Goal: Navigation & Orientation: Find specific page/section

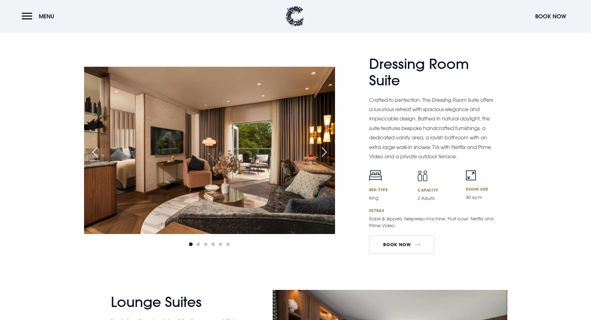
scroll to position [1023, 0]
click at [327, 150] on div "Next slide" at bounding box center [324, 152] width 16 height 14
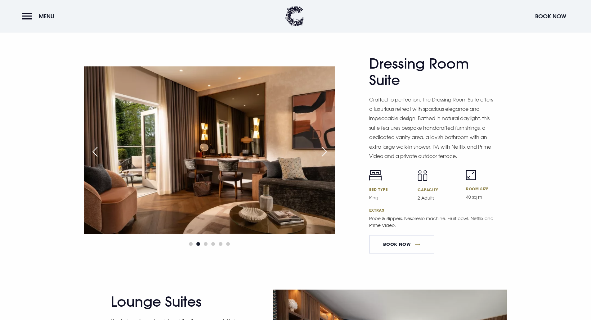
click at [325, 150] on div "Next slide" at bounding box center [324, 152] width 16 height 14
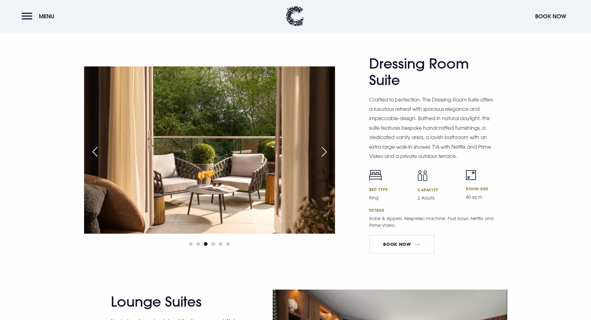
click at [325, 150] on div "Next slide" at bounding box center [324, 152] width 16 height 14
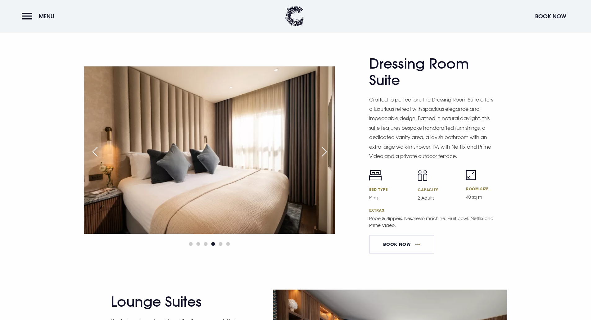
click at [325, 150] on div "Next slide" at bounding box center [324, 152] width 16 height 14
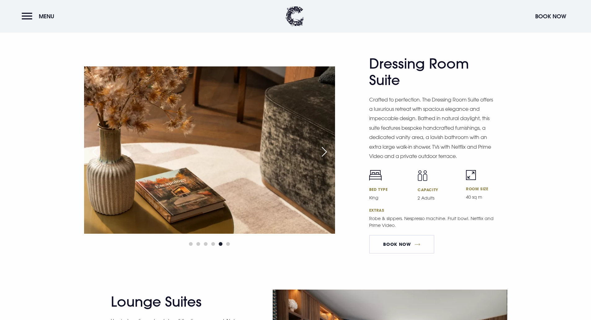
click at [325, 150] on div "Next slide" at bounding box center [324, 152] width 16 height 14
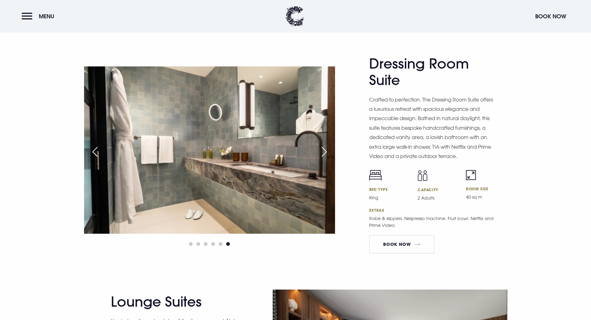
click at [325, 150] on div "Next slide" at bounding box center [324, 152] width 16 height 14
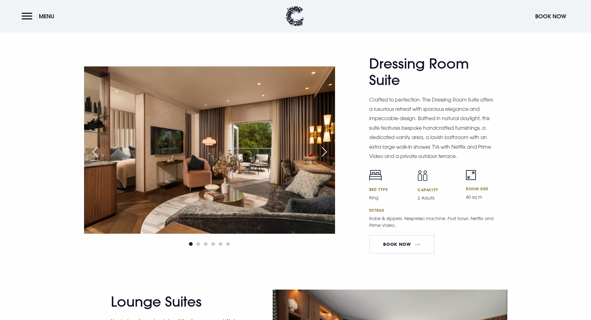
click at [325, 150] on div "Next slide" at bounding box center [324, 152] width 16 height 14
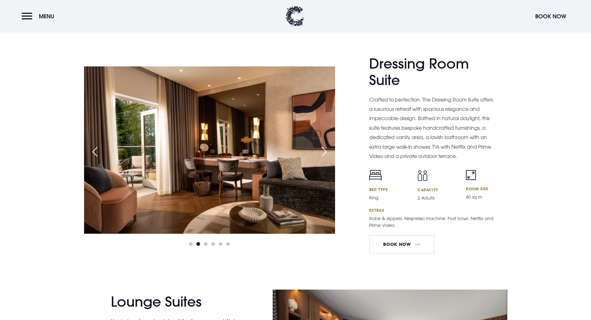
click at [325, 150] on div "Next slide" at bounding box center [324, 152] width 16 height 14
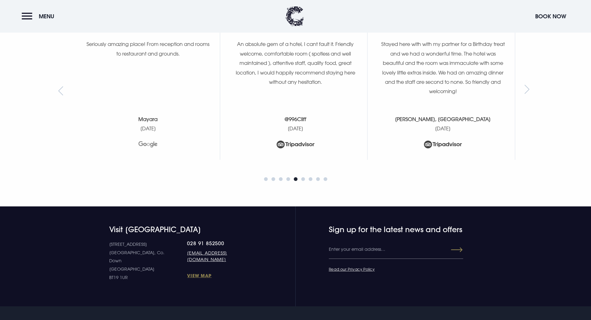
scroll to position [2571, 0]
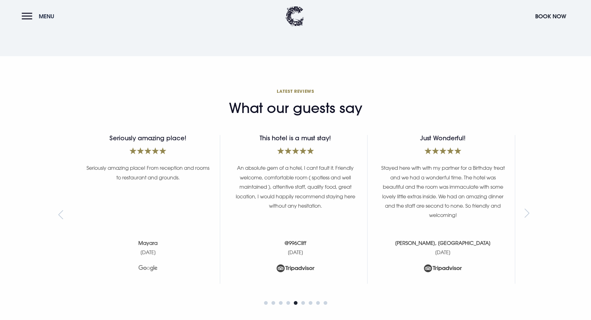
click at [41, 17] on span "Menu" at bounding box center [47, 16] width 16 height 7
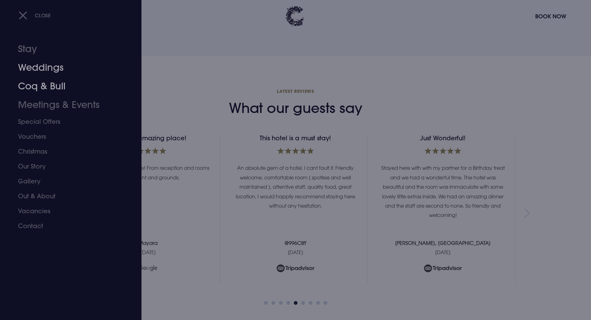
click at [32, 83] on link "Coq & Bull" at bounding box center [67, 86] width 98 height 19
